Goal: Information Seeking & Learning: Learn about a topic

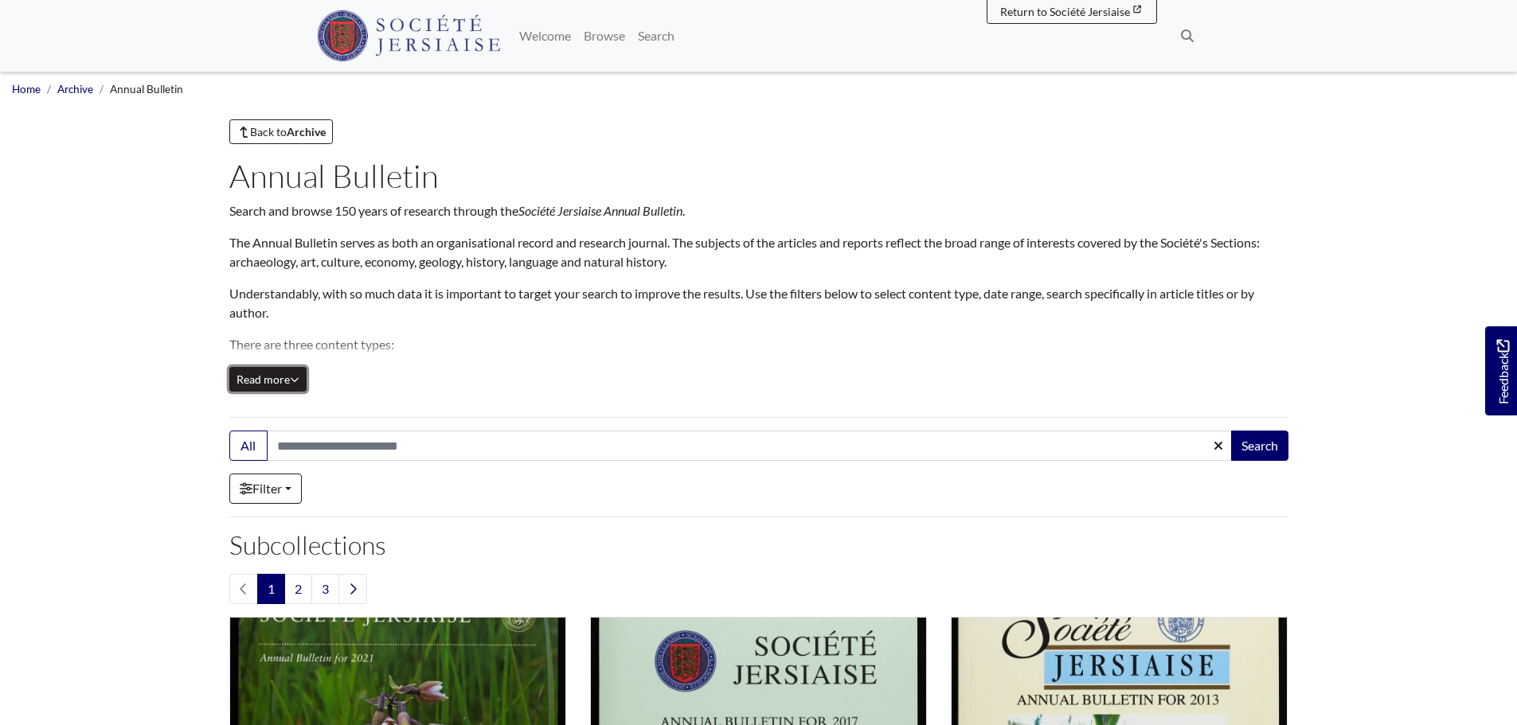
click at [303, 381] on button "Read more Collapse" at bounding box center [267, 379] width 77 height 25
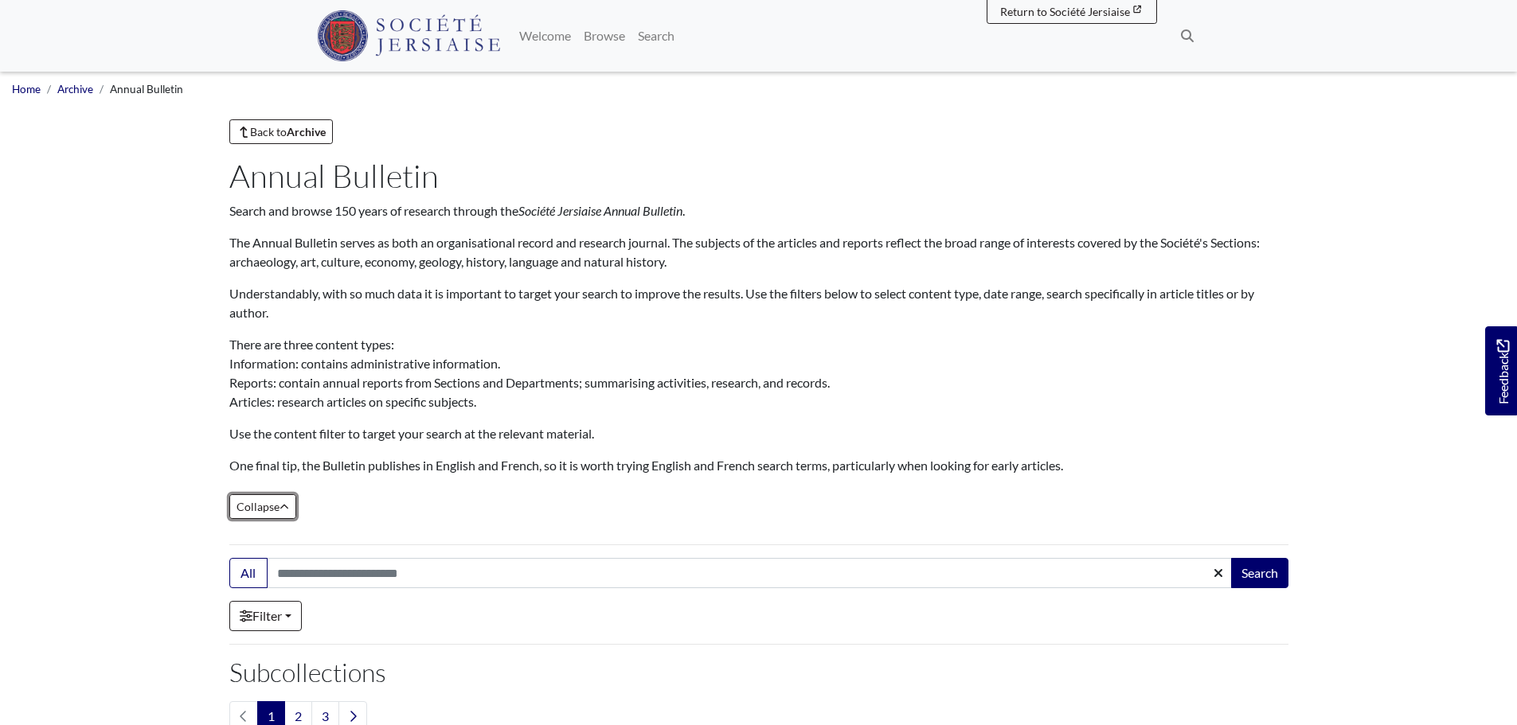
scroll to position [239, 0]
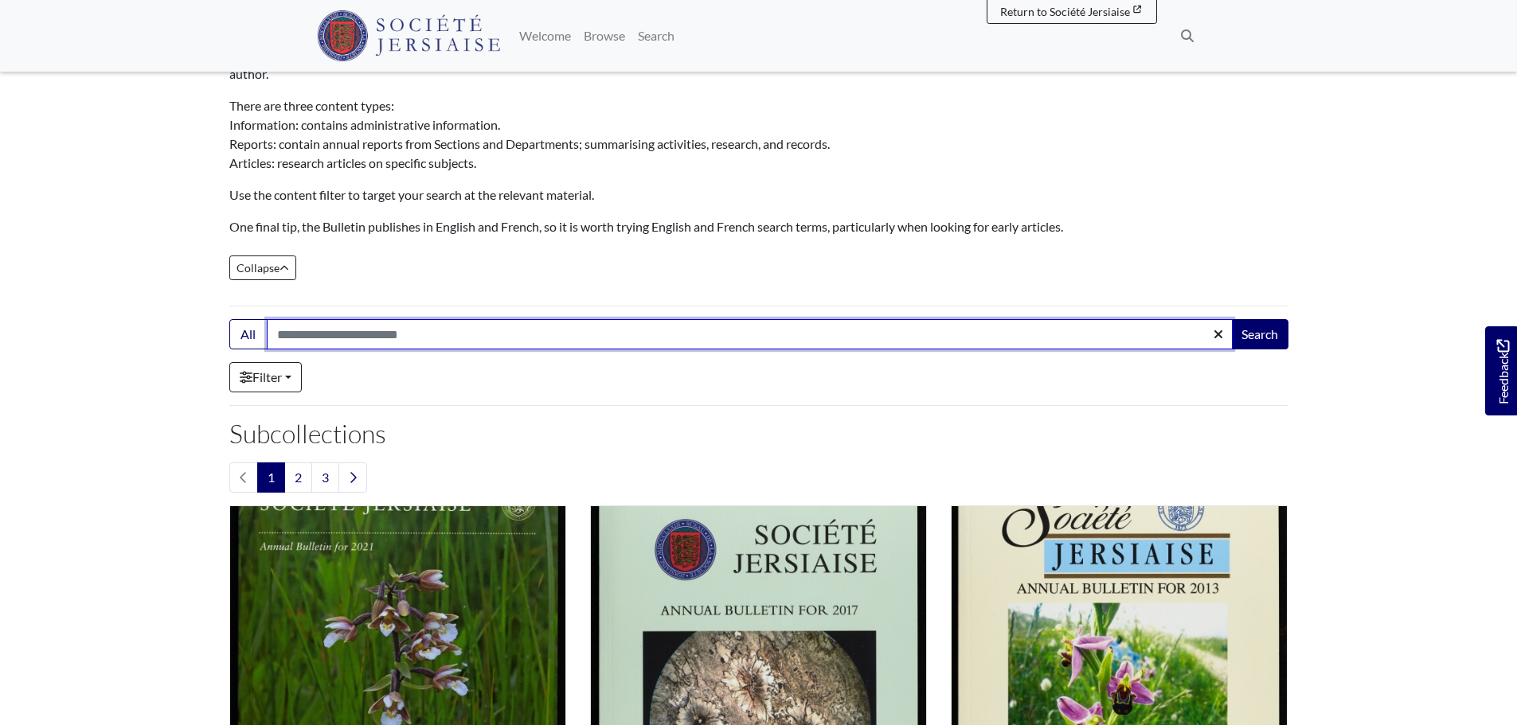
click at [368, 340] on input "Search:" at bounding box center [750, 334] width 966 height 30
type input "**********"
click at [1231, 319] on button "Search" at bounding box center [1259, 334] width 57 height 30
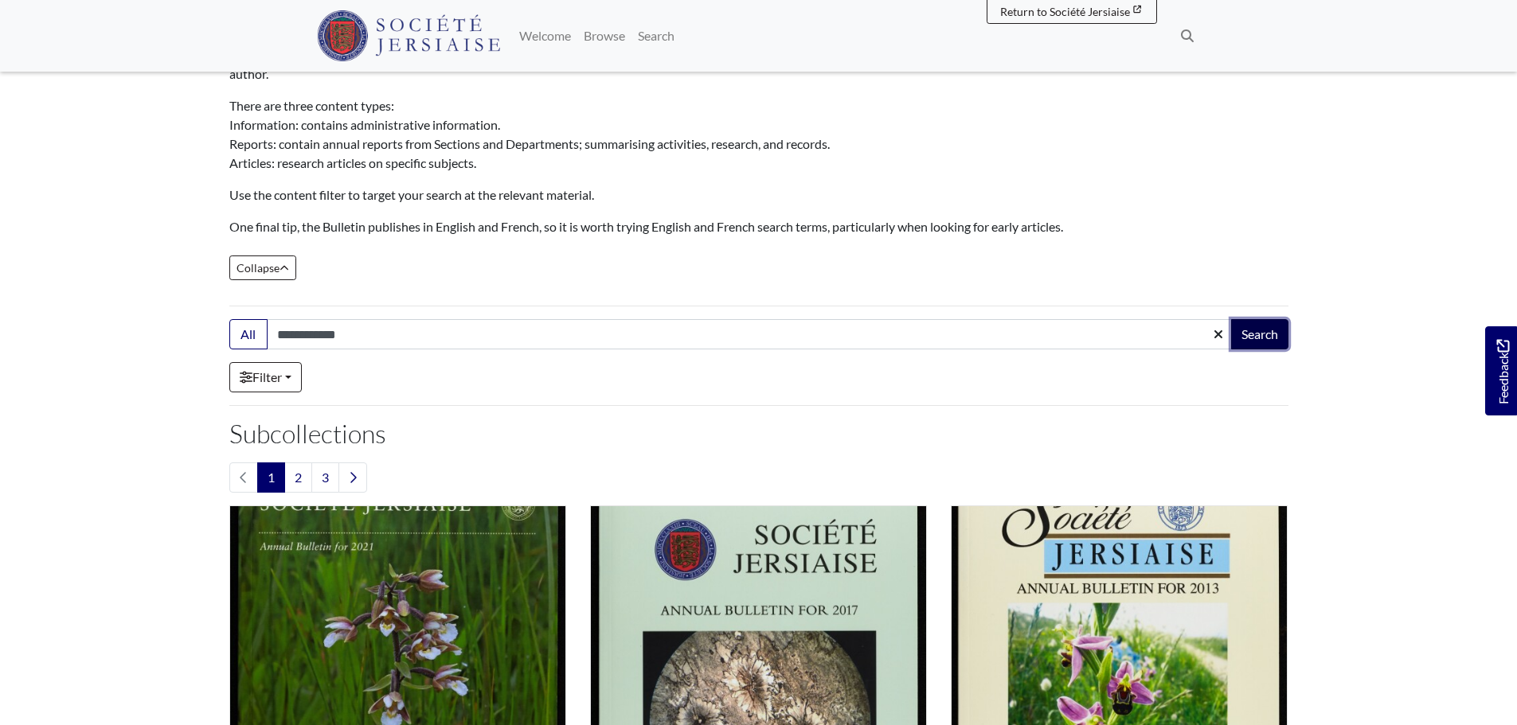
click at [1270, 331] on button "Search" at bounding box center [1259, 334] width 57 height 30
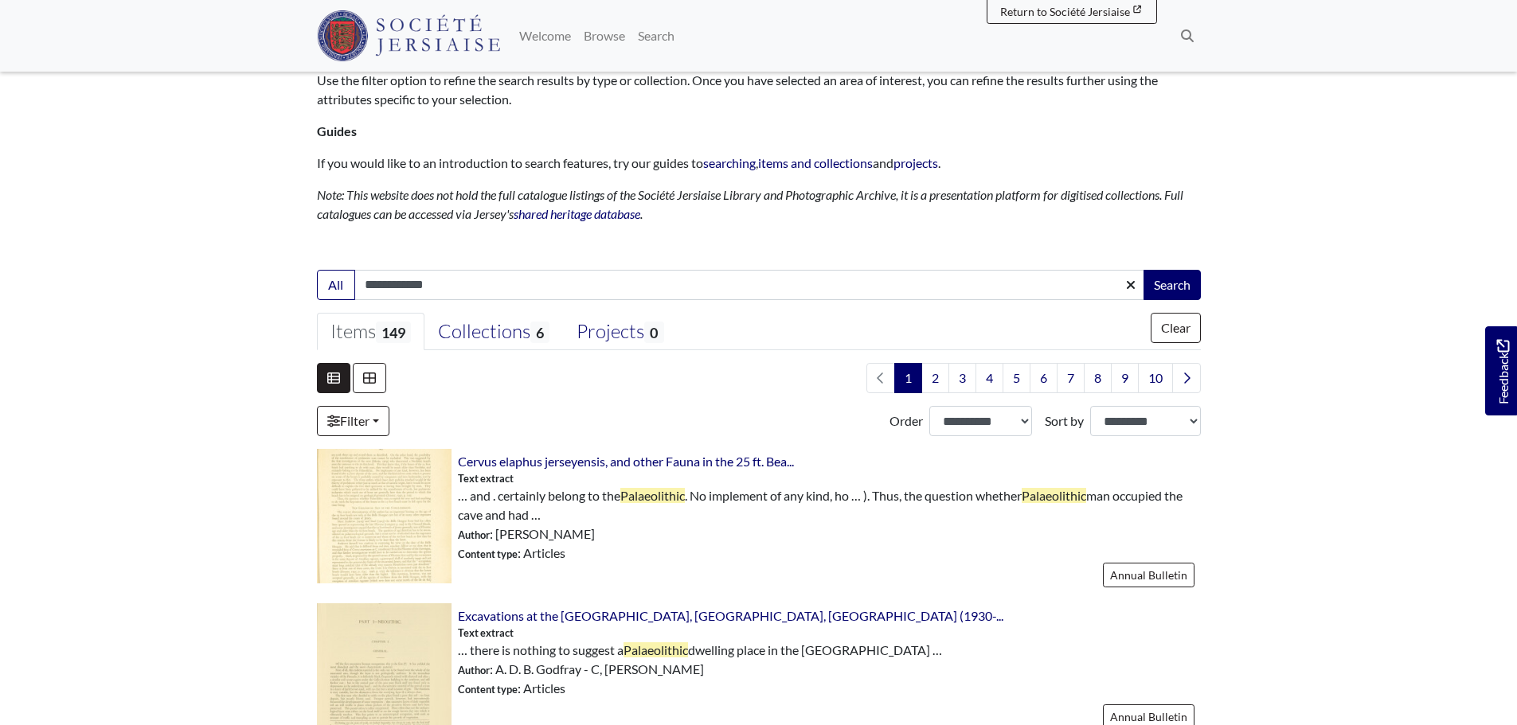
scroll to position [159, 0]
click at [364, 420] on link "Filter" at bounding box center [353, 420] width 72 height 30
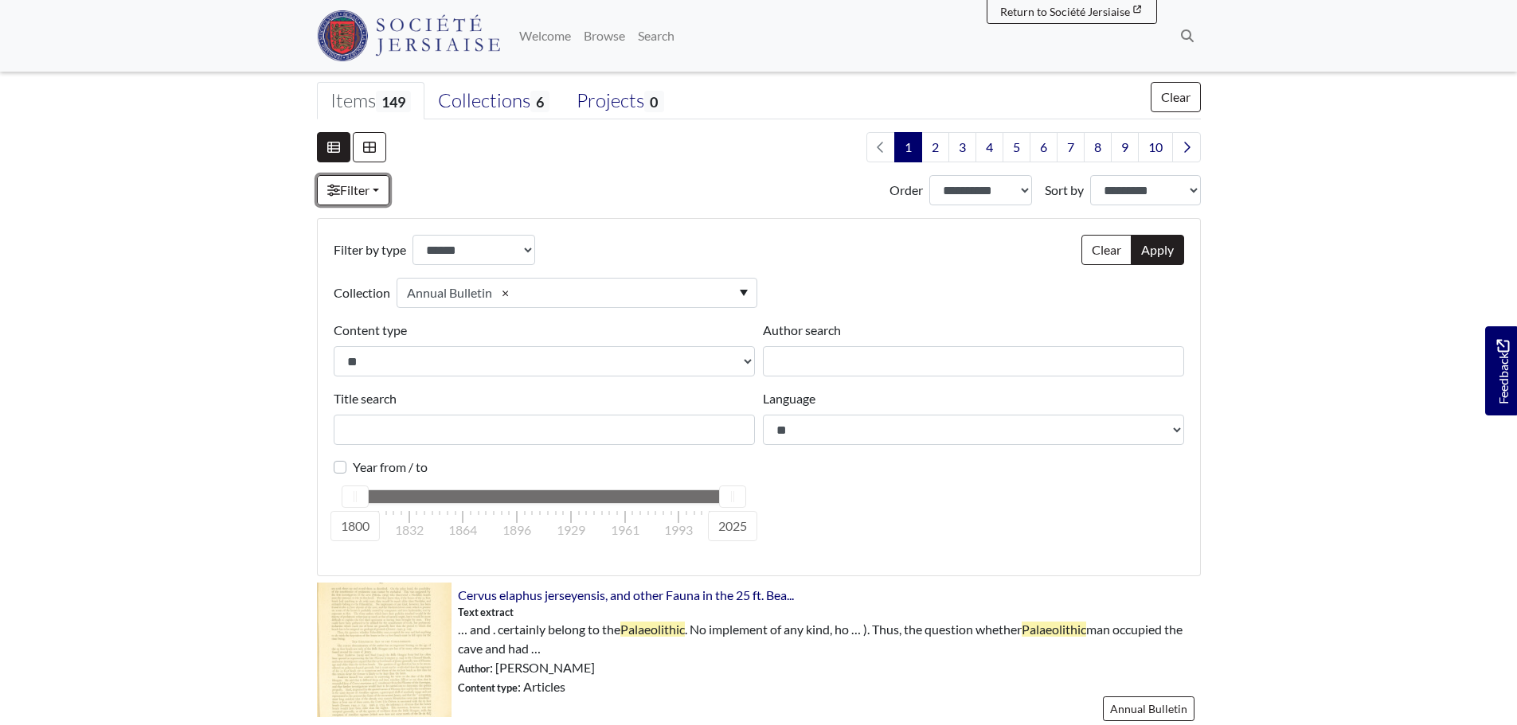
scroll to position [398, 0]
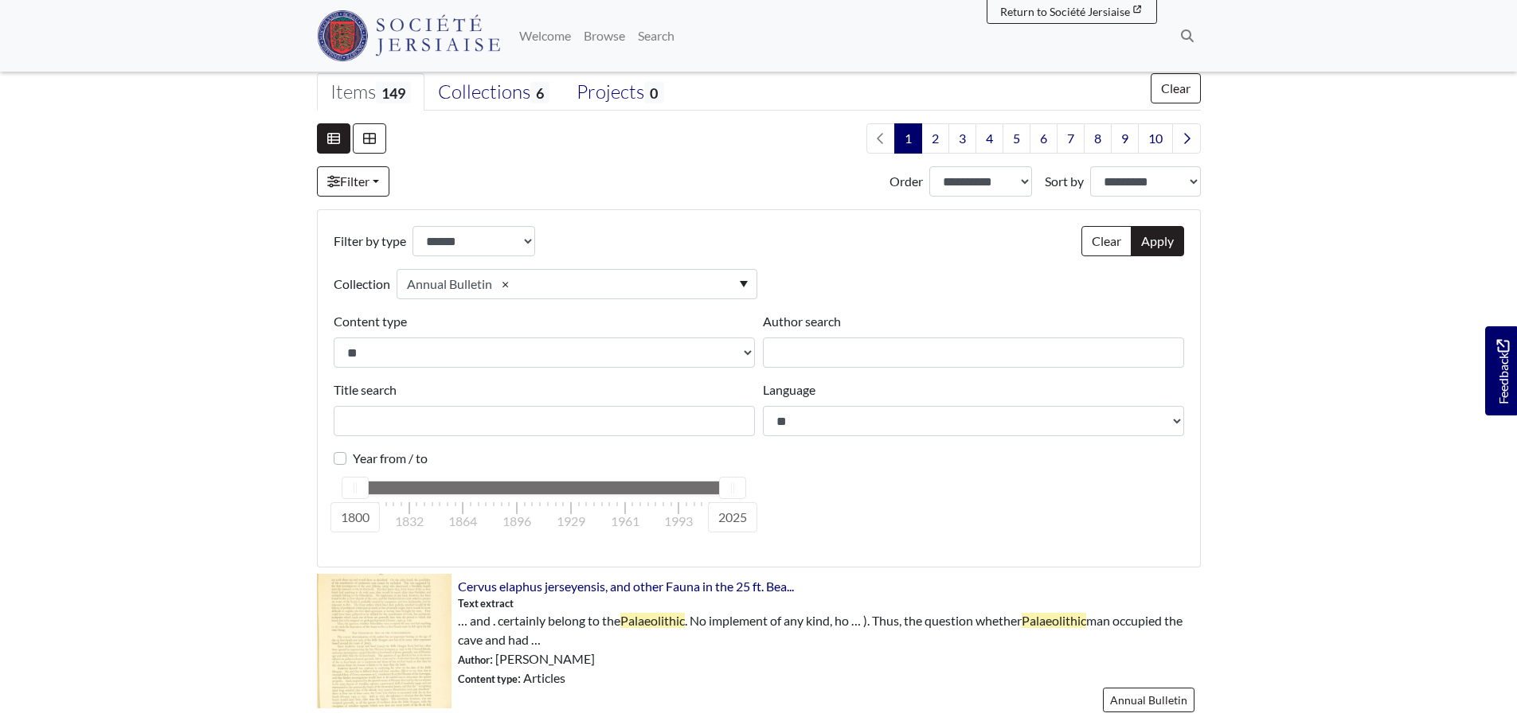
click at [729, 488] on div at bounding box center [732, 488] width 25 height 21
drag, startPoint x: 361, startPoint y: 486, endPoint x: 615, endPoint y: 499, distance: 254.4
click at [624, 495] on div "1800 2025 1800 1832 1864 1896 1929 1961 1993 2025" at bounding box center [543, 488] width 379 height 14
click at [686, 493] on div at bounding box center [543, 488] width 377 height 13
drag, startPoint x: 366, startPoint y: 494, endPoint x: 686, endPoint y: 483, distance: 320.3
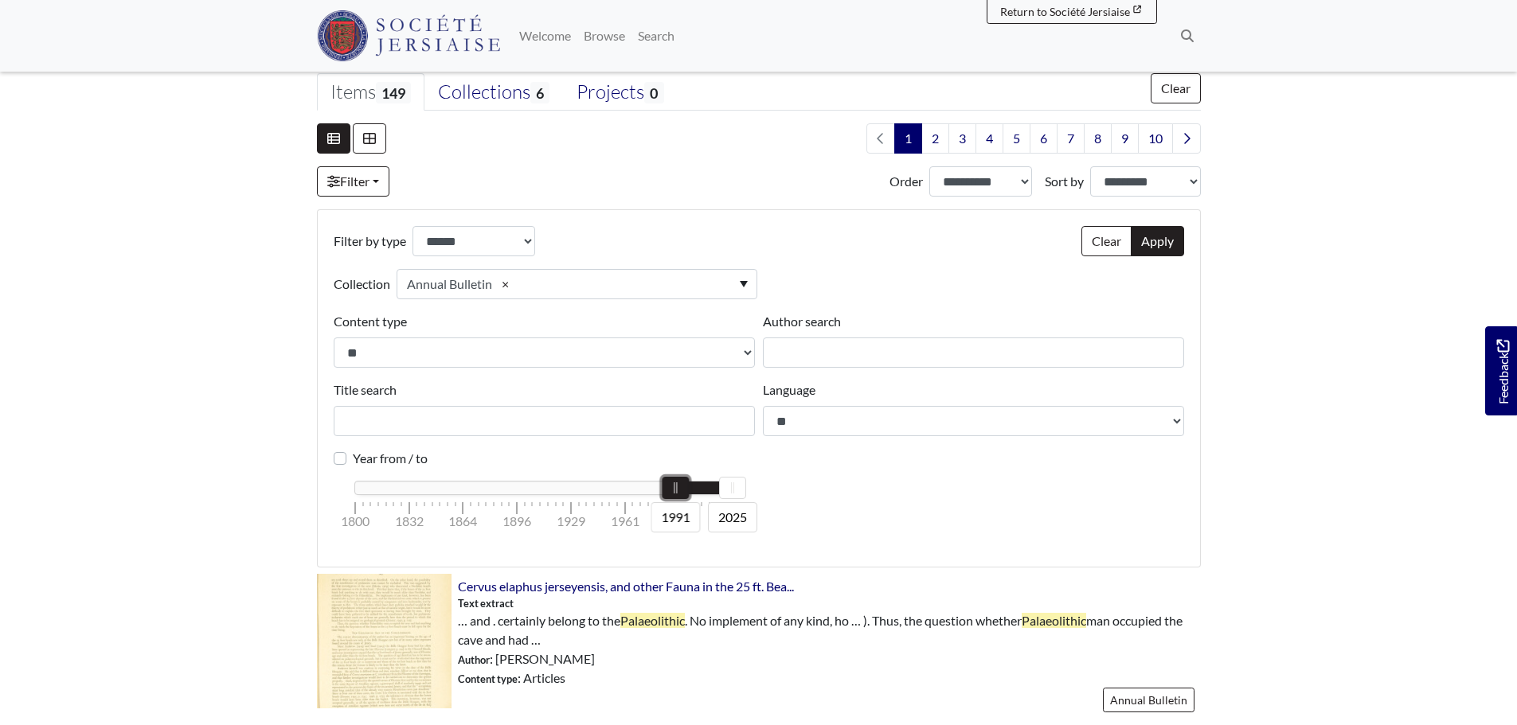
click at [686, 483] on div at bounding box center [675, 488] width 25 height 21
click at [1174, 246] on button "Apply" at bounding box center [1157, 241] width 53 height 30
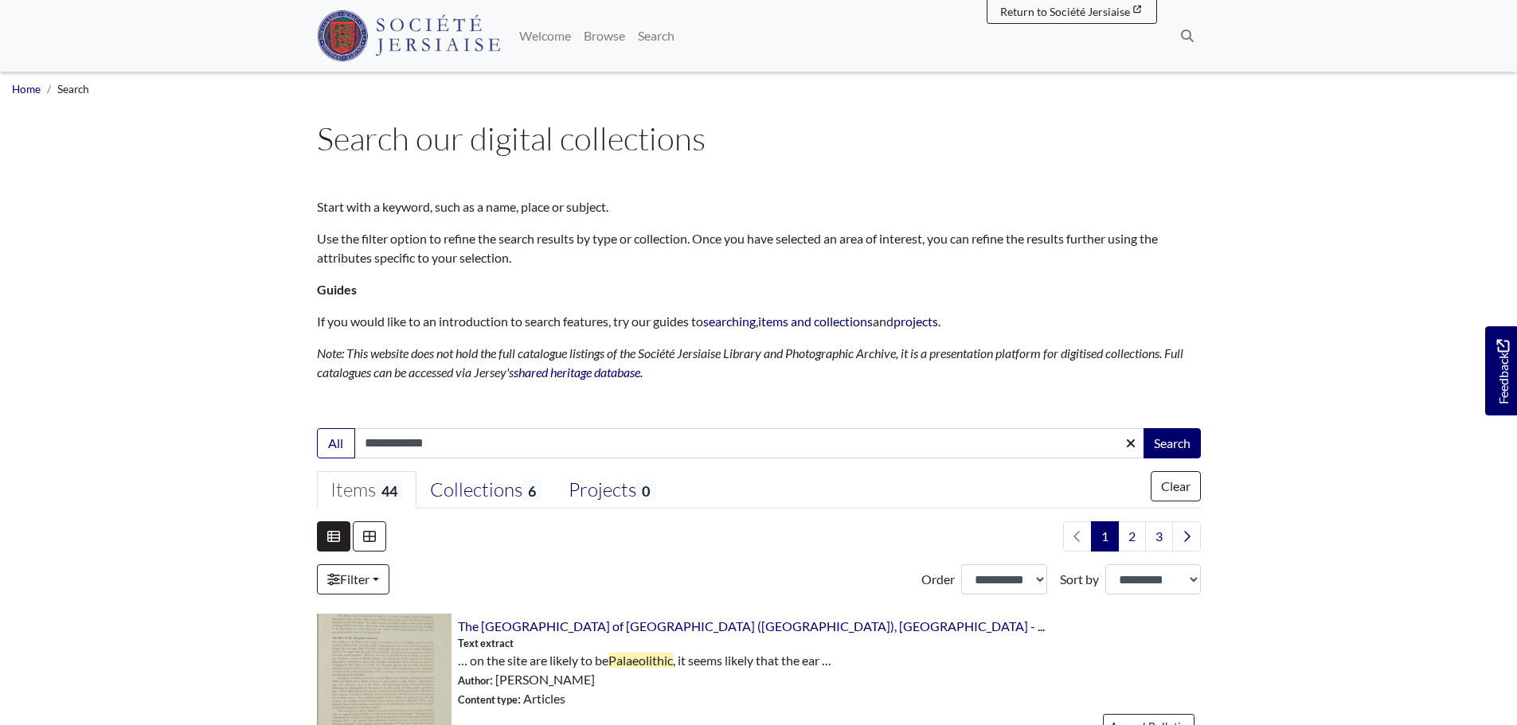
select select "***"
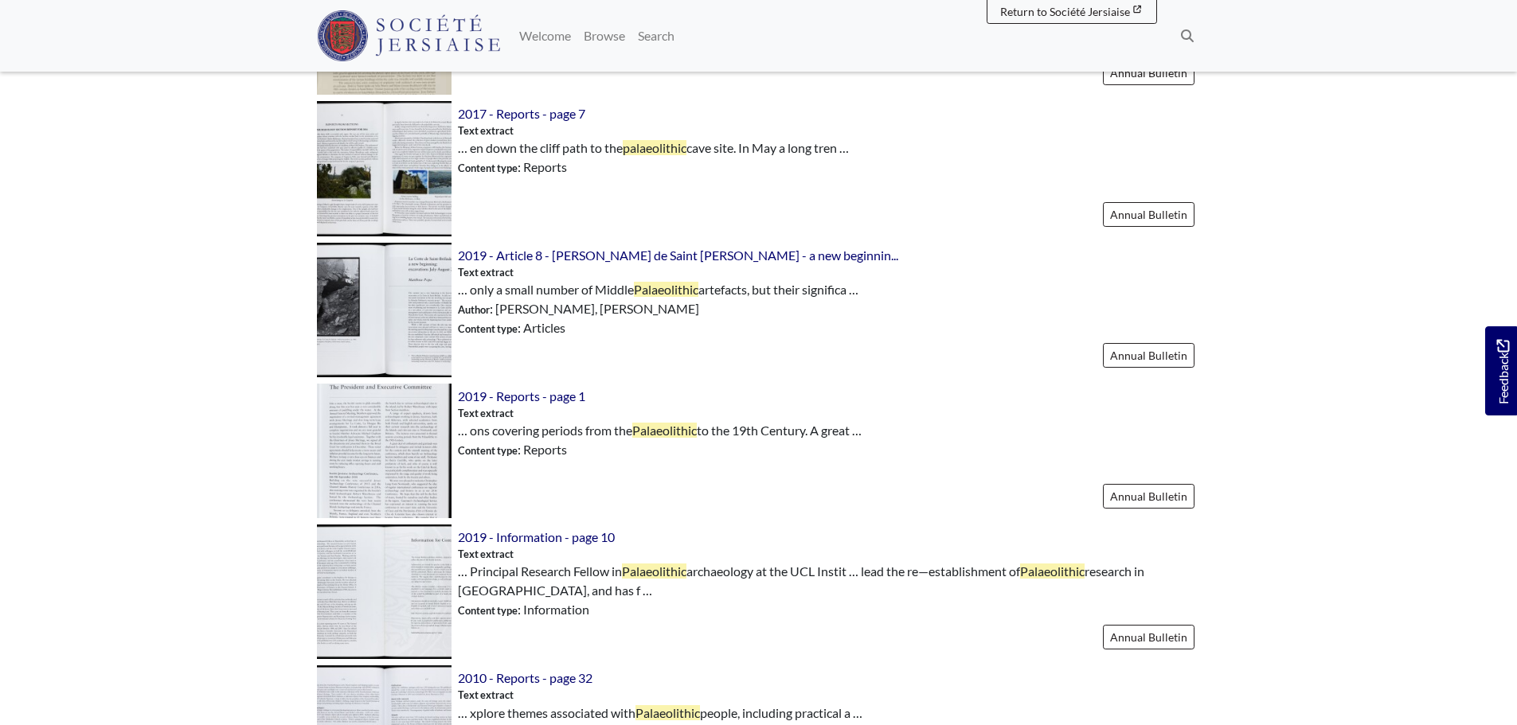
scroll to position [1991, 0]
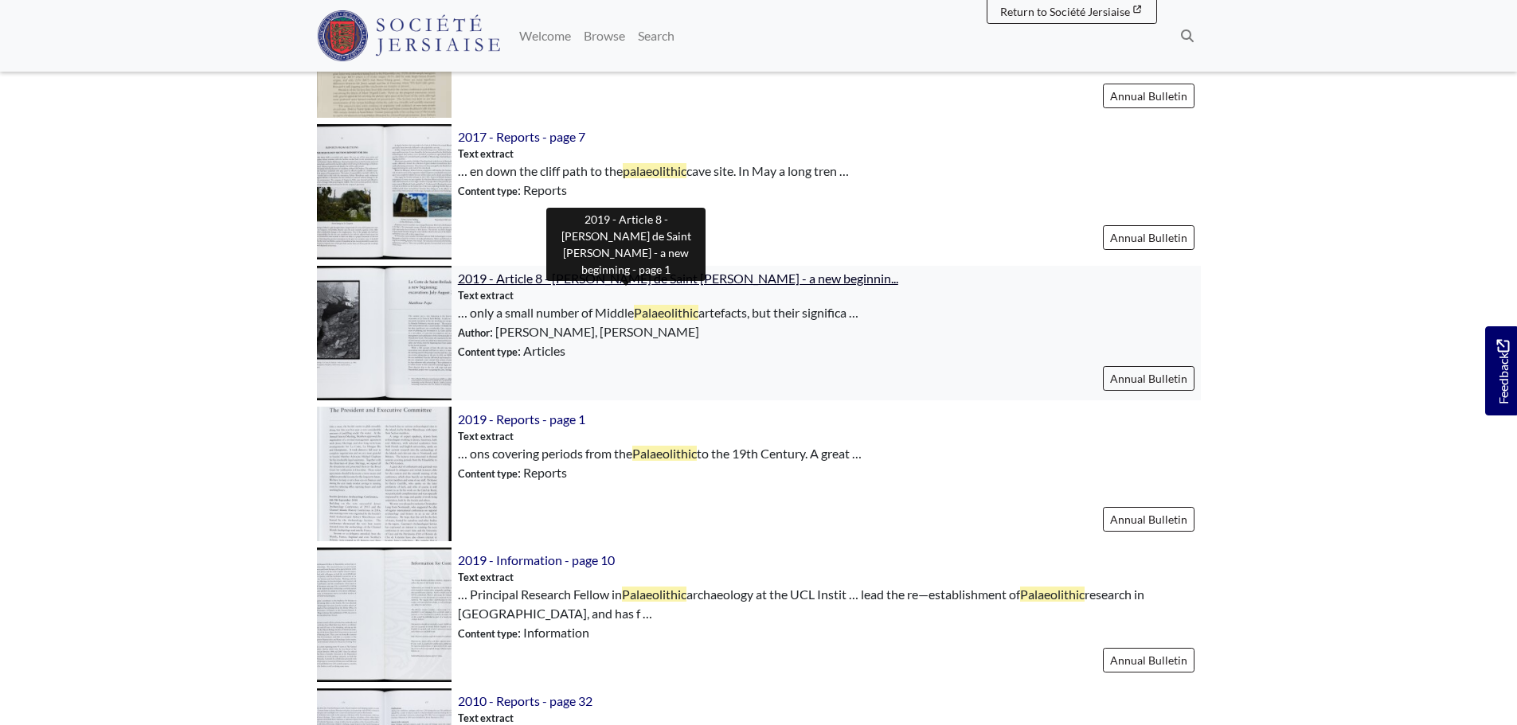
click at [701, 280] on span "2019 - Article 8 - La Cotte de Saint Brelade - a new beginnin..." at bounding box center [678, 278] width 440 height 15
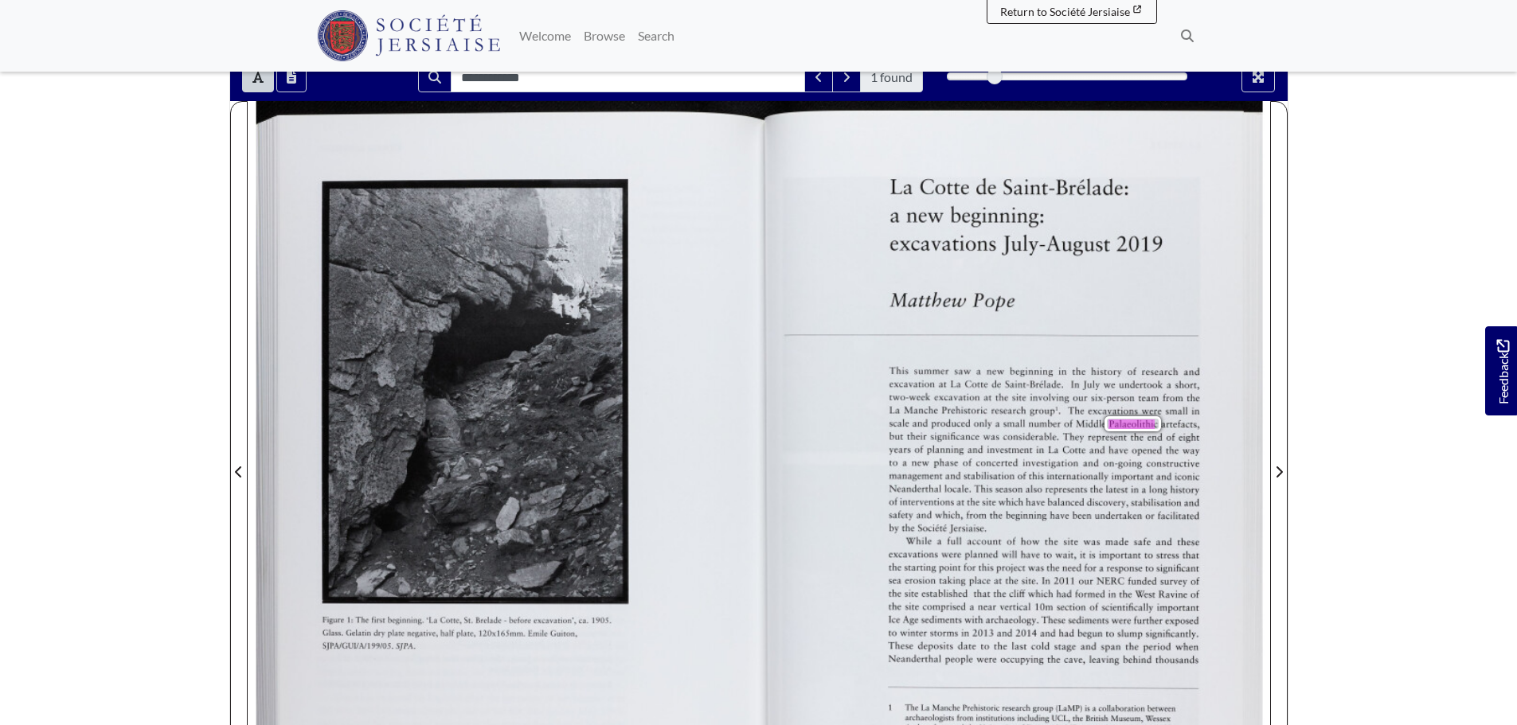
scroll to position [168, 0]
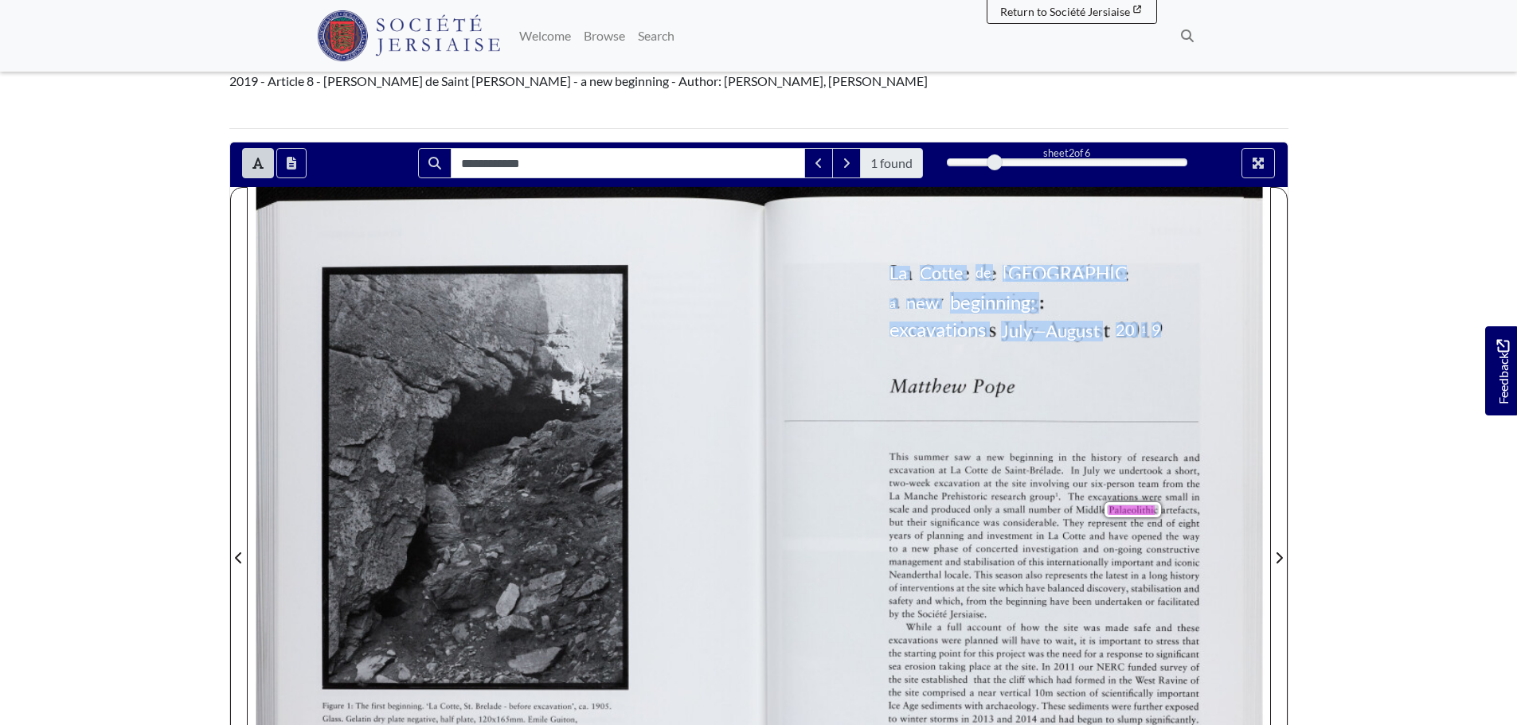
drag, startPoint x: 893, startPoint y: 239, endPoint x: 1159, endPoint y: 291, distance: 271.9
click at [1159, 291] on div "La Cotte de Saint-Brélade: a new beginning: excavations July—August 20 1 9" at bounding box center [1026, 302] width 272 height 77
click at [526, 33] on link "Welcome" at bounding box center [545, 36] width 65 height 32
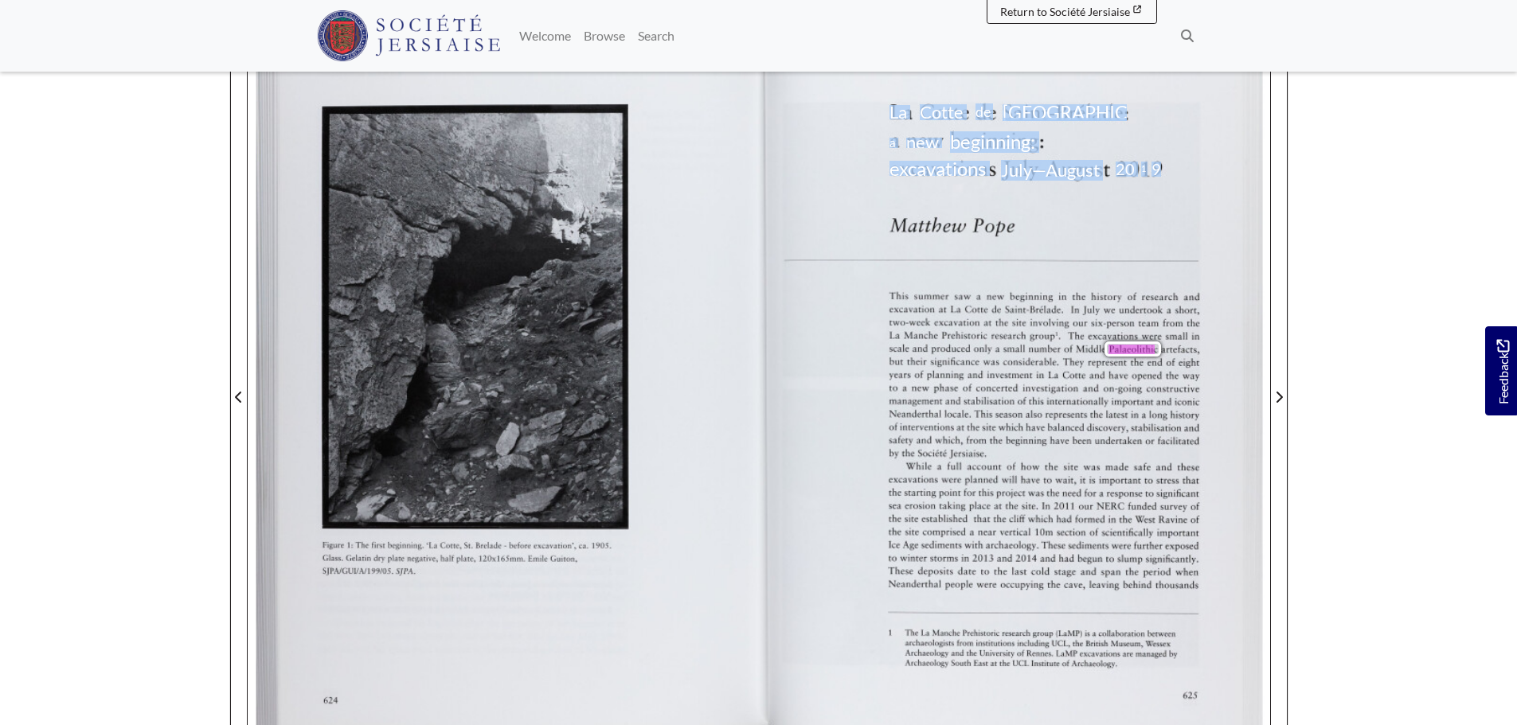
scroll to position [327, 0]
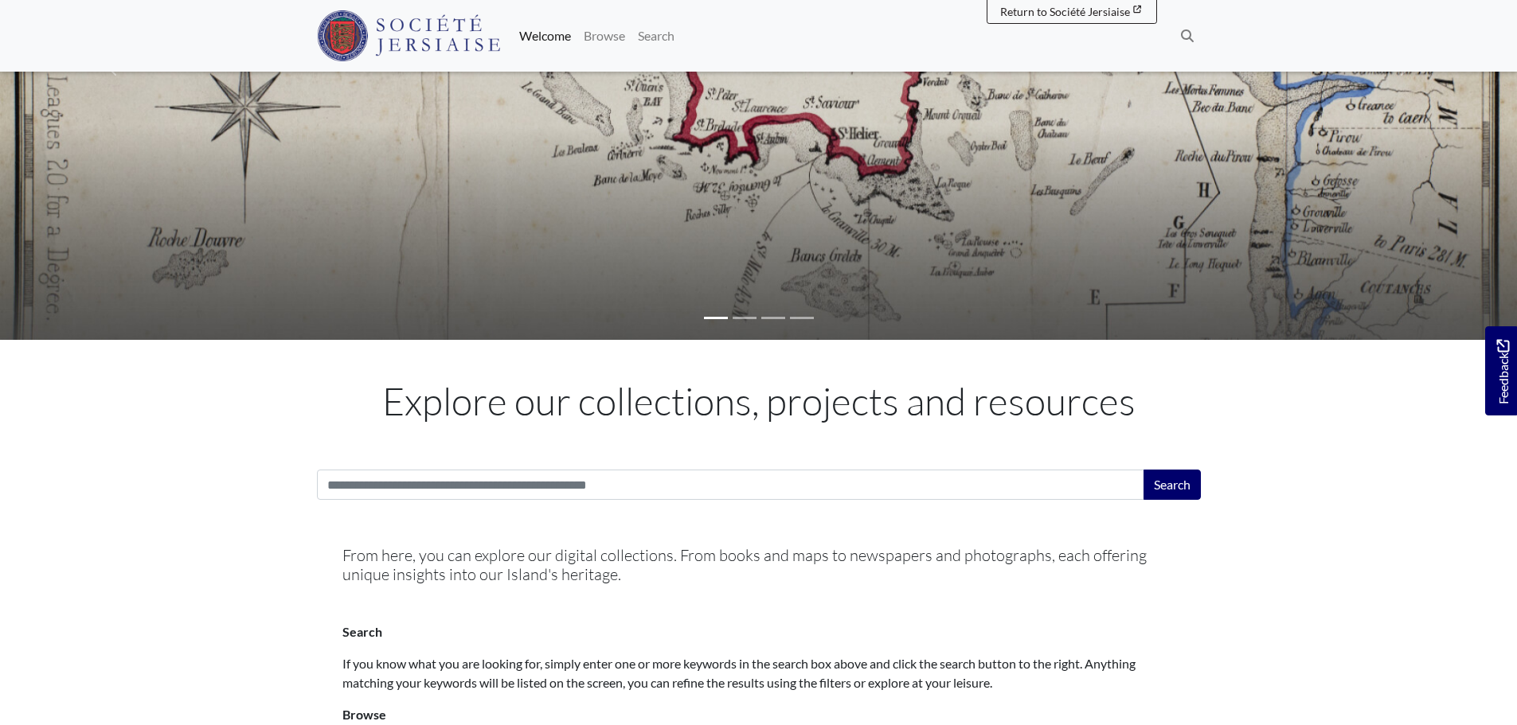
scroll to position [557, 0]
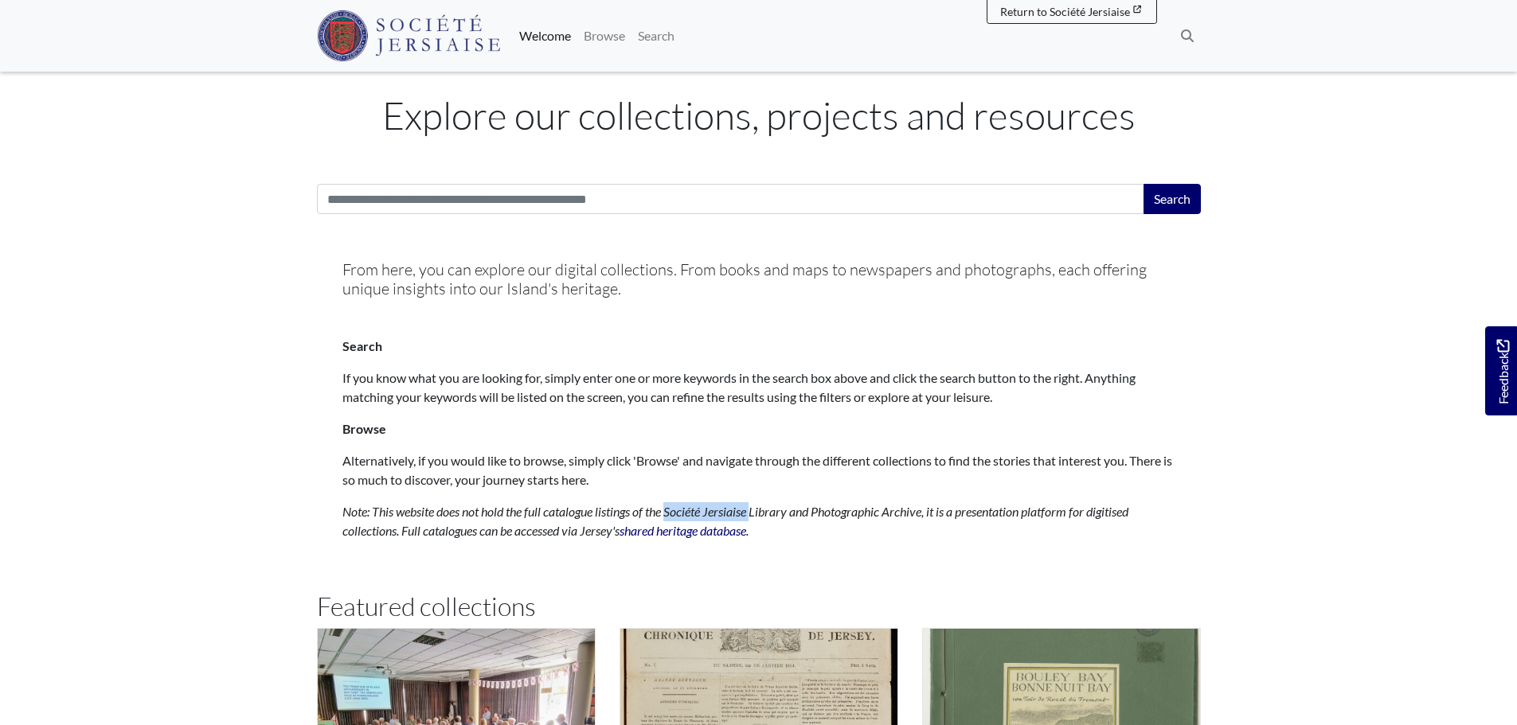
drag, startPoint x: 673, startPoint y: 506, endPoint x: 761, endPoint y: 519, distance: 89.3
click at [761, 519] on p "Note: This website does not hold the full catalogue listings of the Société Jer…" at bounding box center [758, 521] width 833 height 38
copy em "Société Jersiaise"
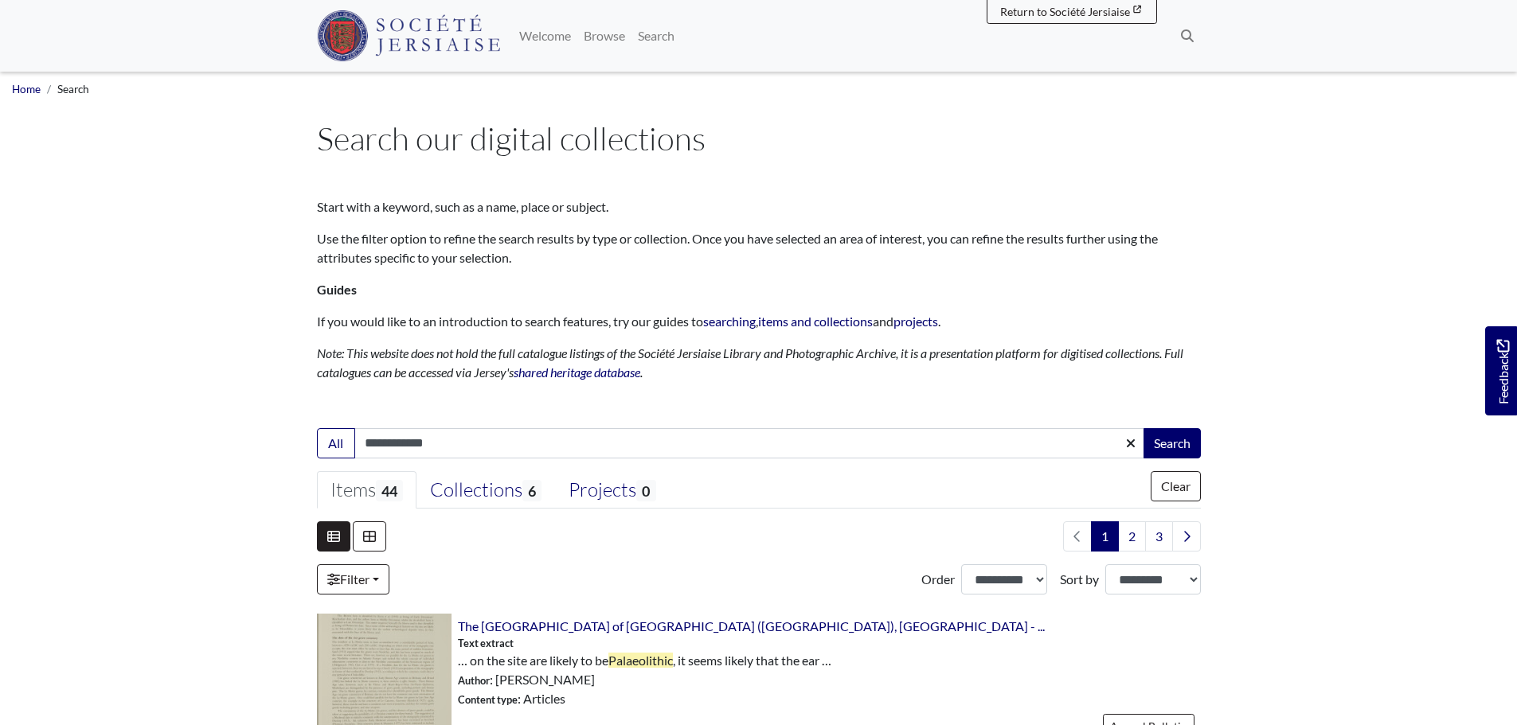
select select "***"
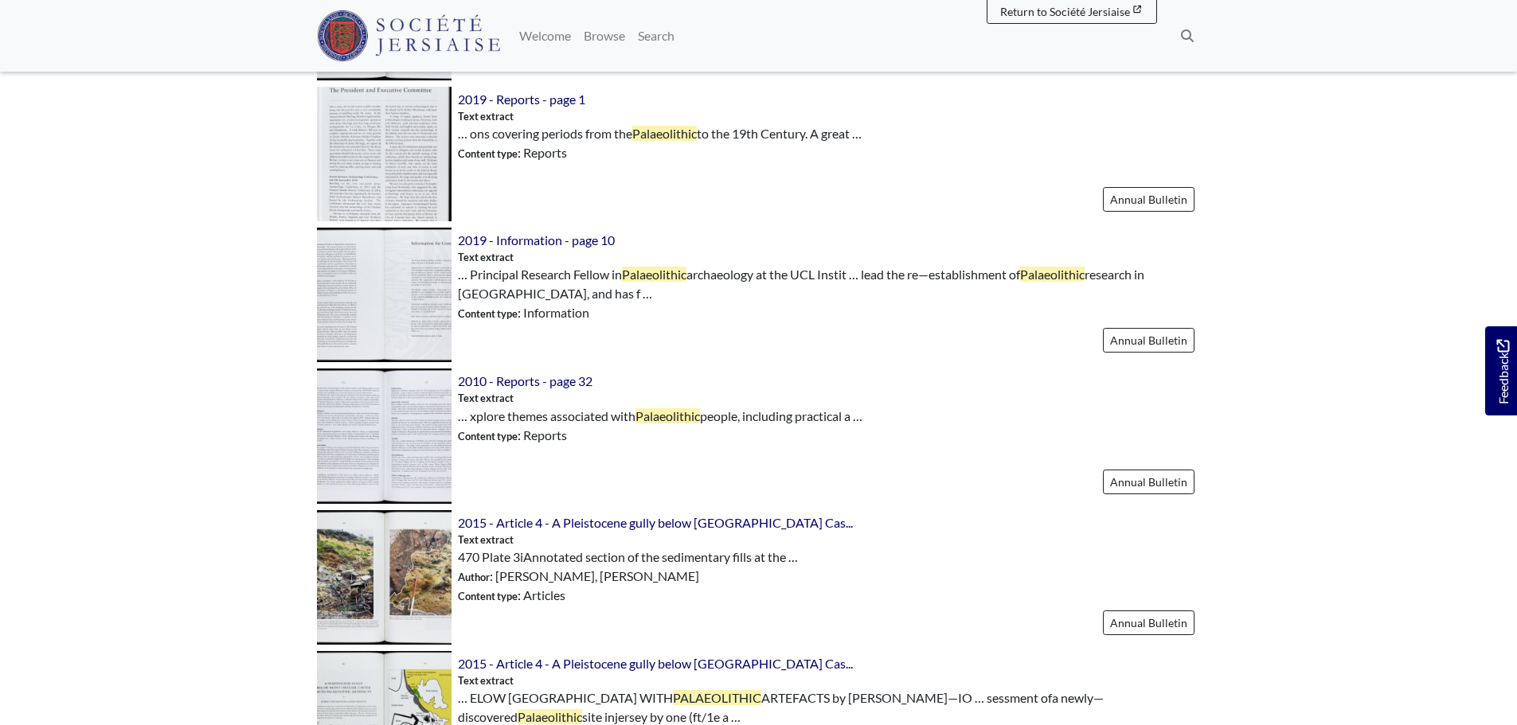
scroll to position [2309, 0]
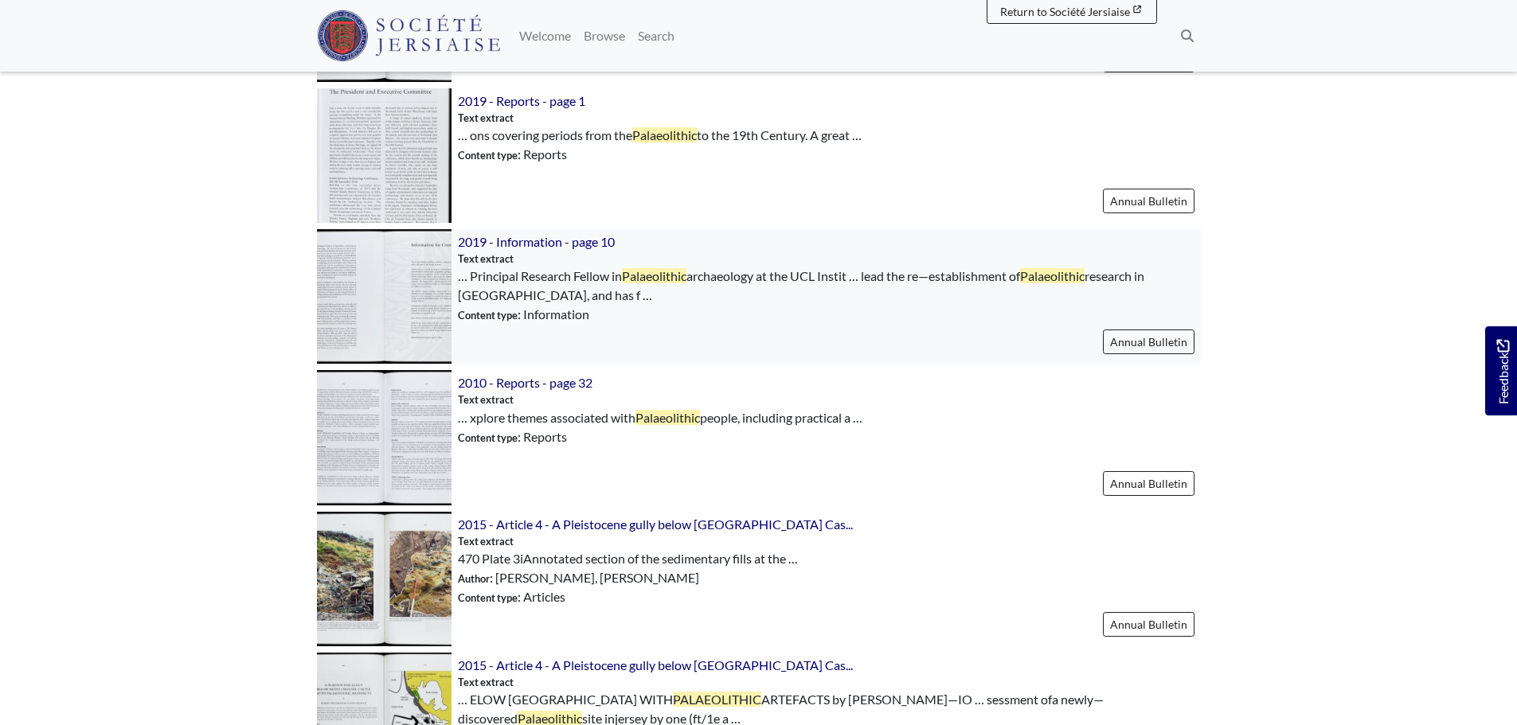
click at [413, 329] on img at bounding box center [384, 296] width 135 height 135
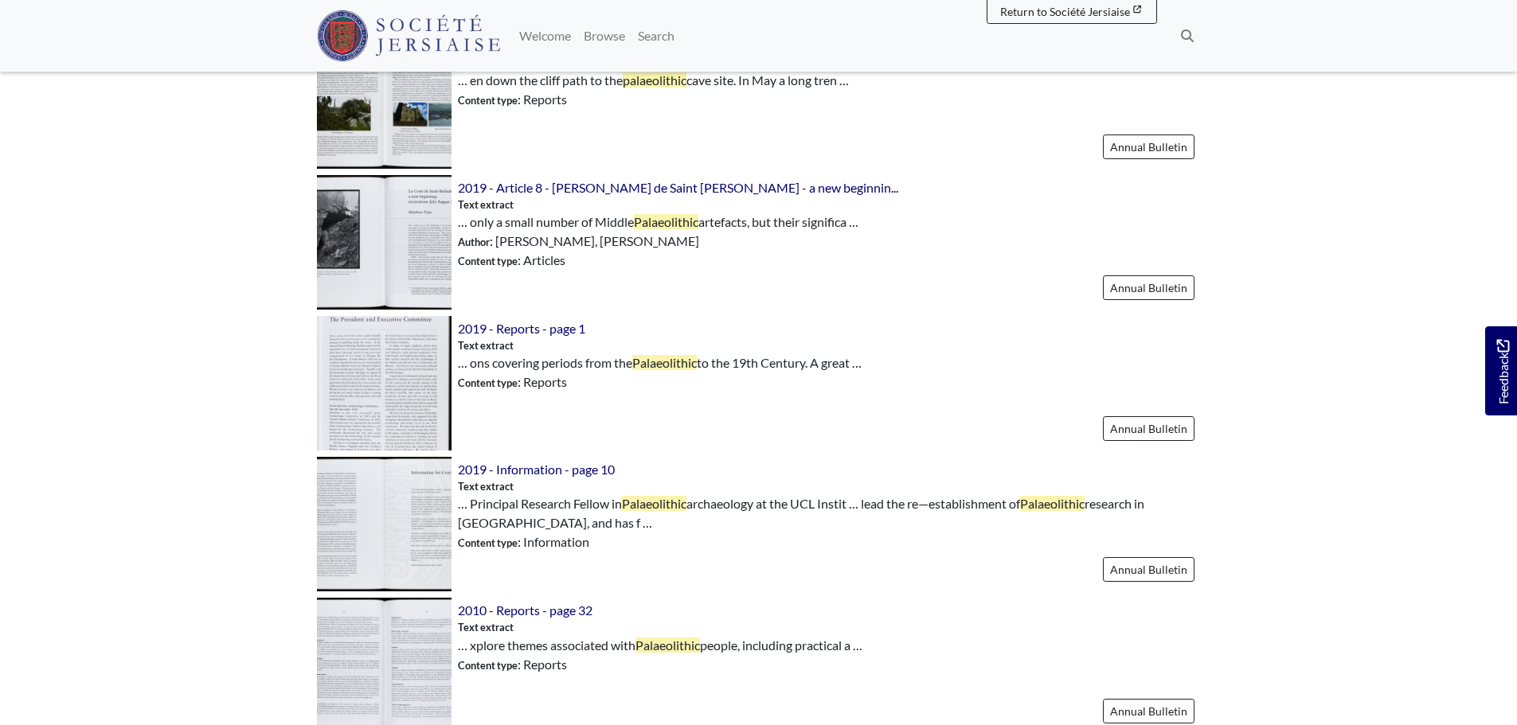
scroll to position [2071, 0]
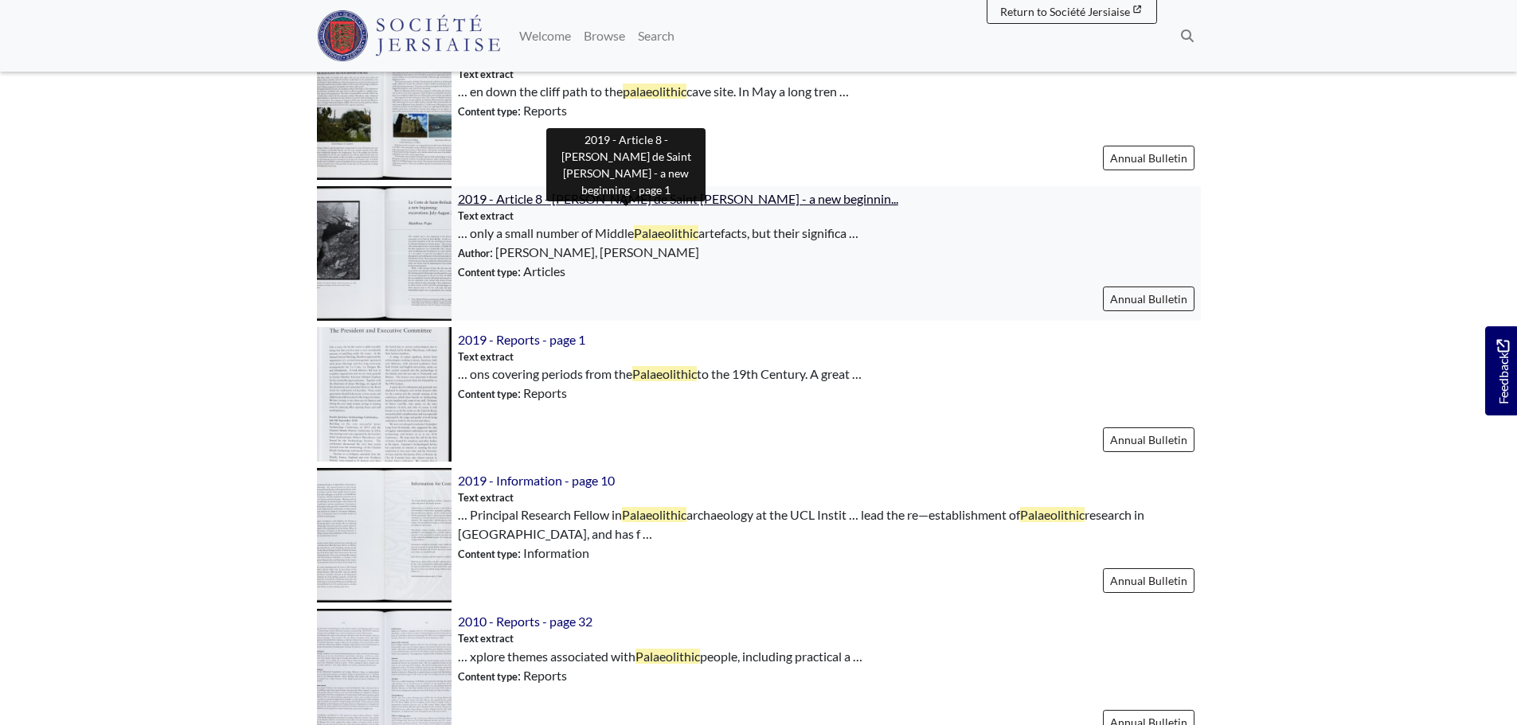
click at [492, 204] on span "2019 - Article 8 - La Cotte de Saint Brelade - a new beginnin..." at bounding box center [678, 198] width 440 height 15
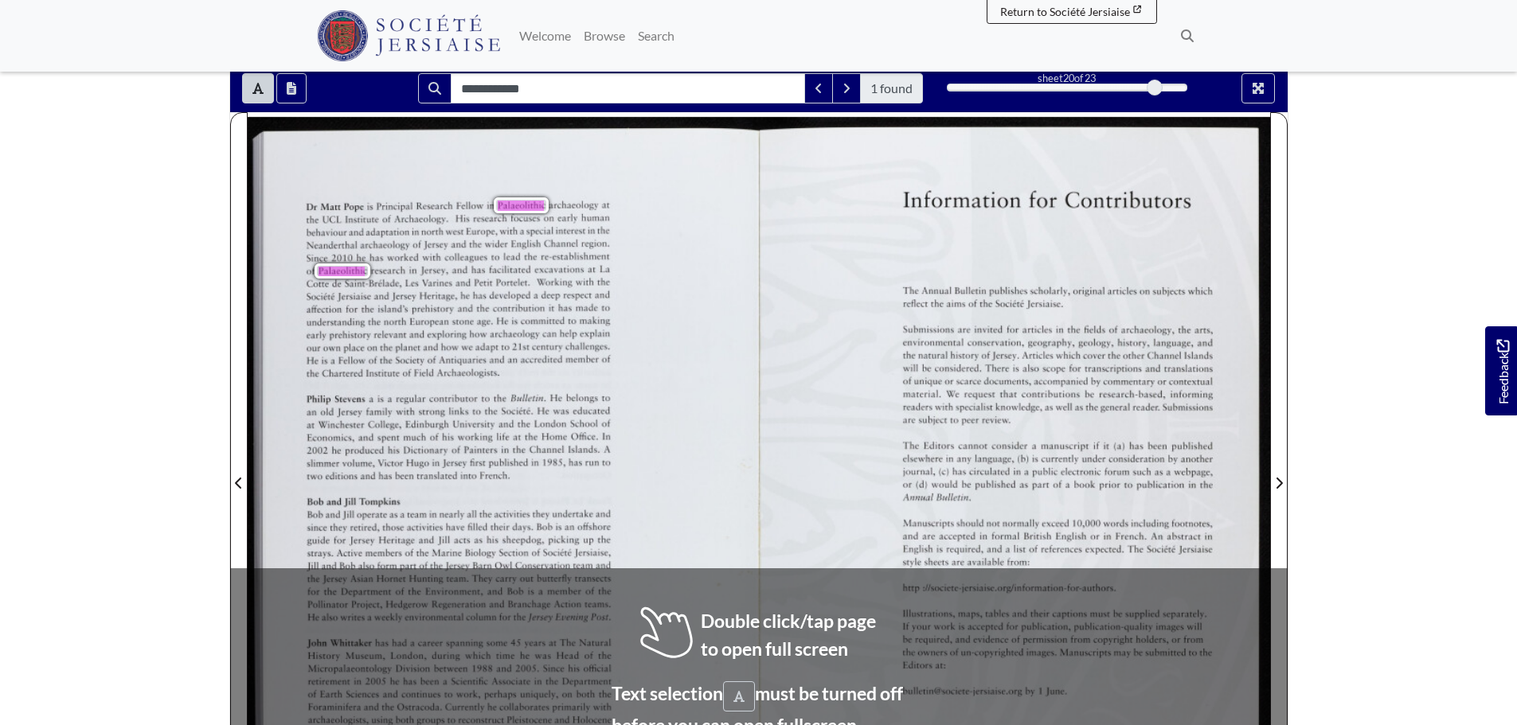
scroll to position [239, 0]
